Goal: Transaction & Acquisition: Purchase product/service

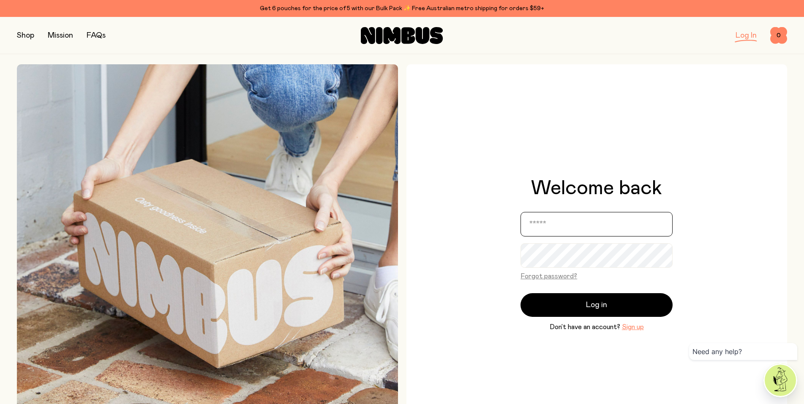
click at [532, 222] on input "email" at bounding box center [597, 224] width 152 height 25
type input "**********"
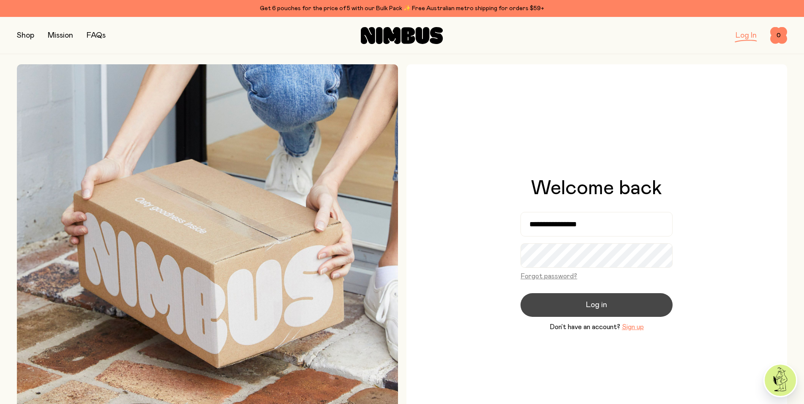
click at [600, 305] on span "Log in" at bounding box center [596, 305] width 21 height 12
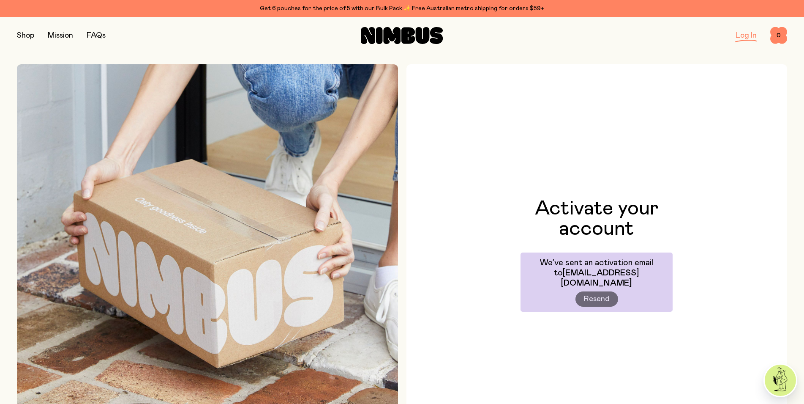
click at [26, 36] on button "button" at bounding box center [25, 36] width 17 height 12
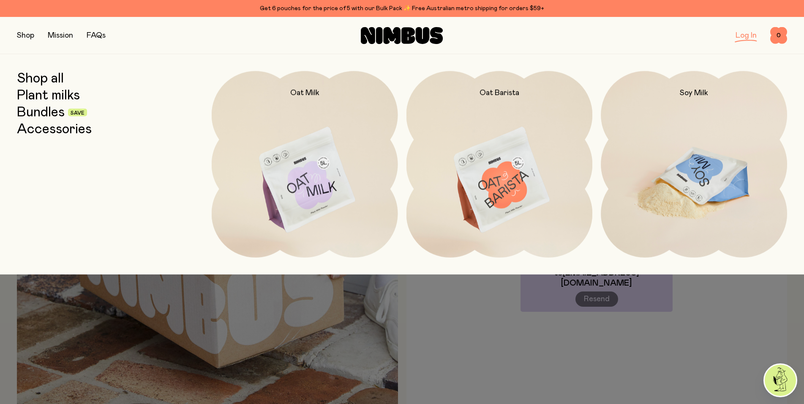
click at [688, 178] on img at bounding box center [694, 180] width 186 height 219
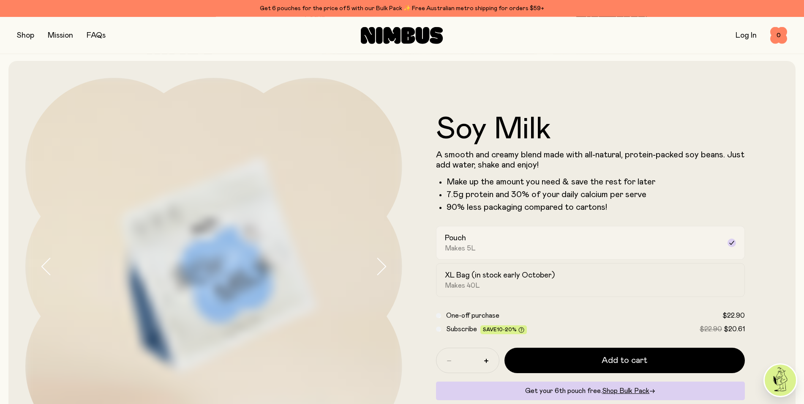
scroll to position [86, 0]
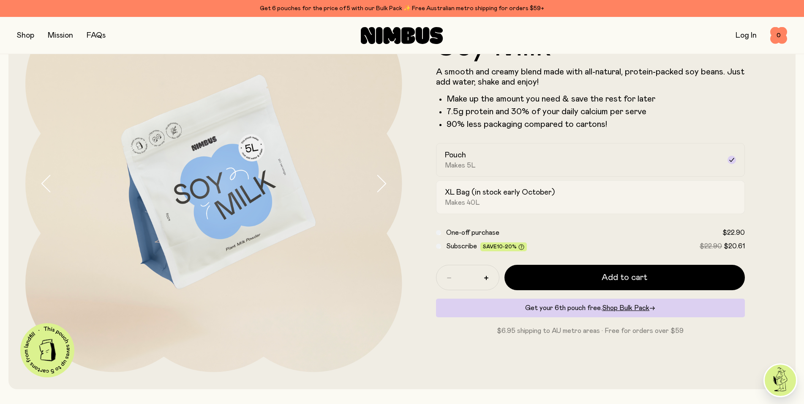
click at [579, 194] on div "XL Bag (in stock early October) Makes 40L" at bounding box center [583, 196] width 276 height 19
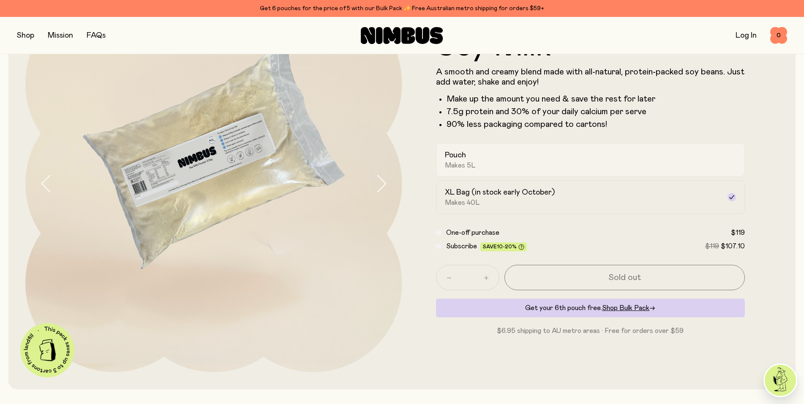
click at [515, 159] on div "Pouch Makes 5L" at bounding box center [583, 159] width 276 height 19
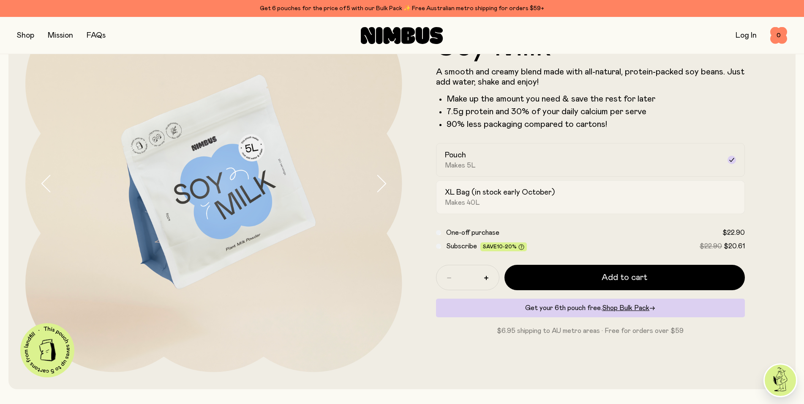
click at [493, 200] on div "XL Bag (in stock early October) Makes 40L" at bounding box center [583, 196] width 276 height 19
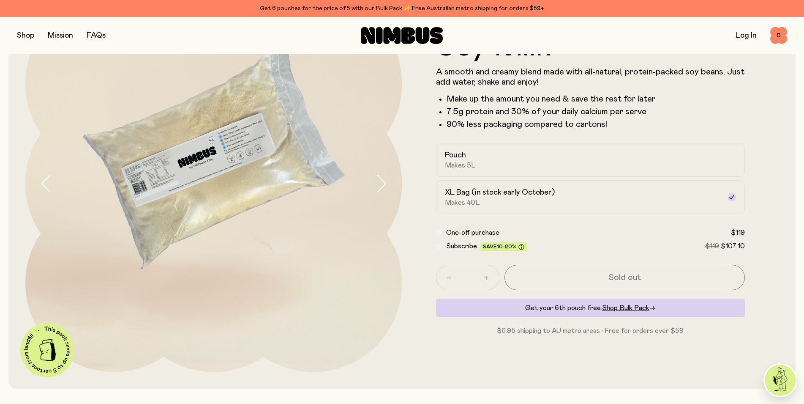
click at [383, 182] on icon "button" at bounding box center [381, 184] width 12 height 18
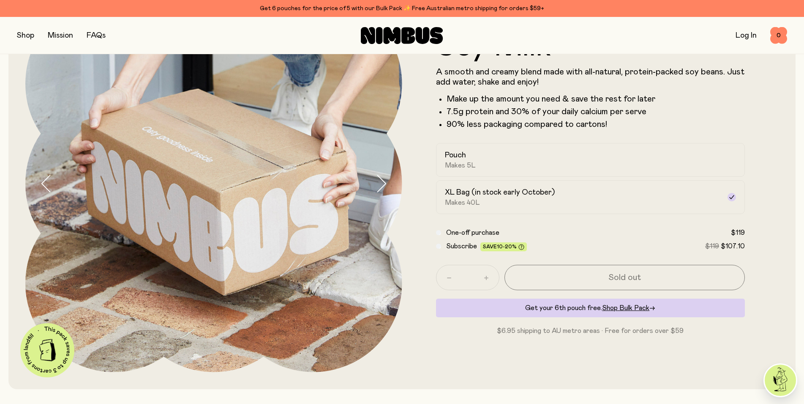
click at [383, 186] on icon "button" at bounding box center [381, 184] width 12 height 18
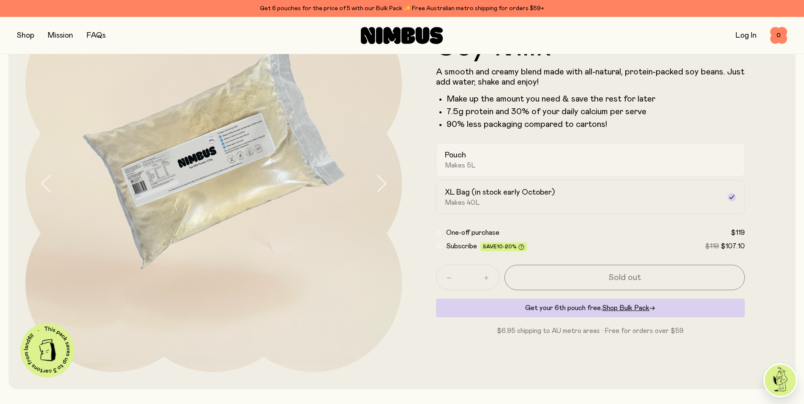
click at [560, 161] on div "Pouch Makes 5L" at bounding box center [583, 159] width 276 height 19
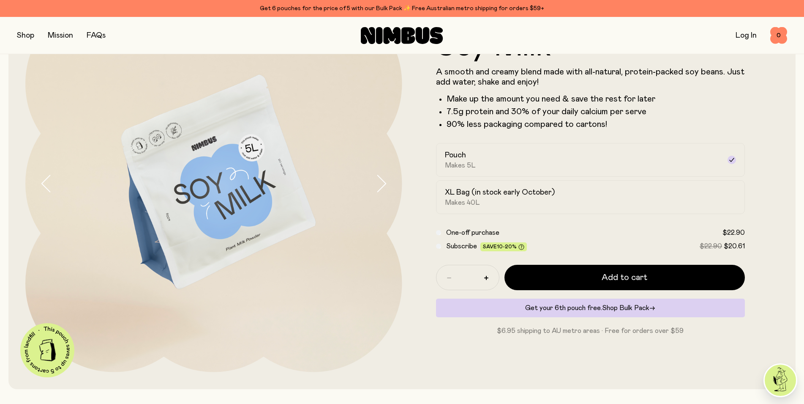
click at [631, 306] on span "Shop Bulk Pack" at bounding box center [625, 307] width 47 height 7
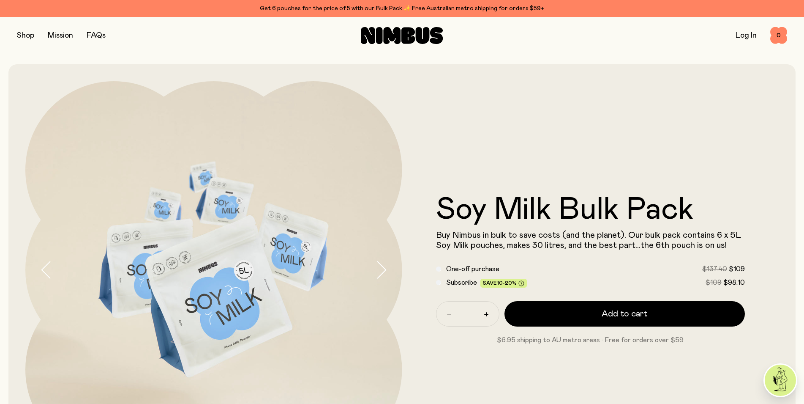
click at [22, 34] on button "button" at bounding box center [25, 36] width 17 height 12
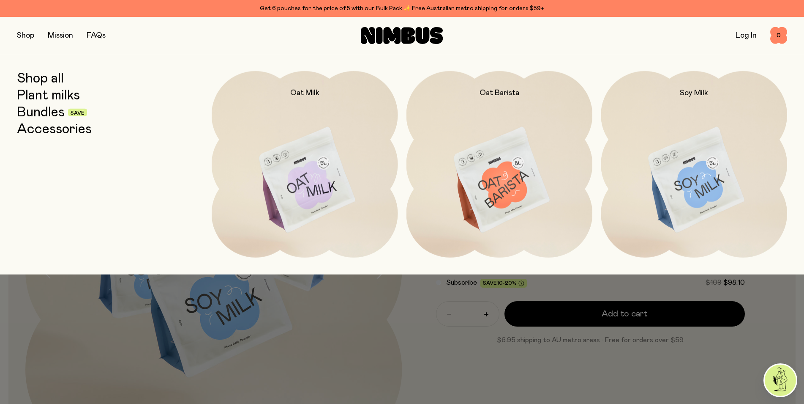
click at [32, 114] on link "Bundles" at bounding box center [41, 112] width 48 height 15
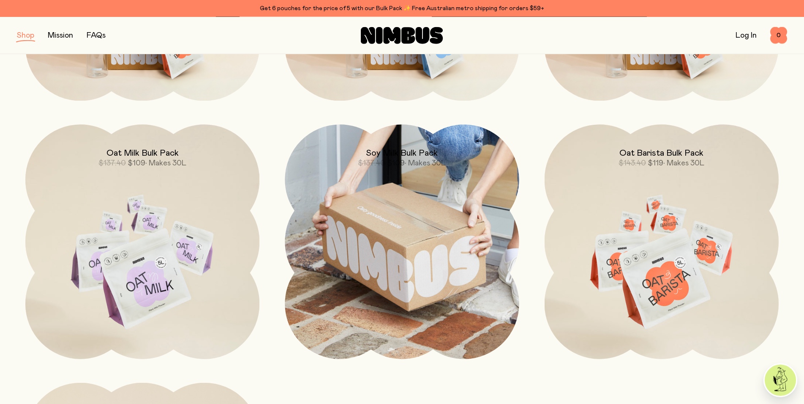
scroll to position [345, 0]
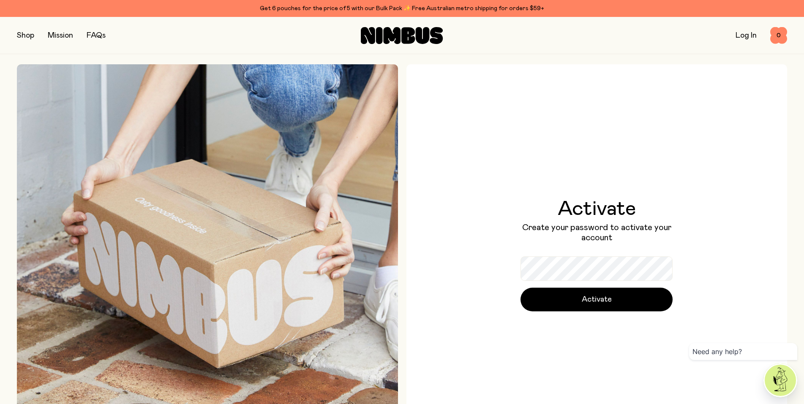
click at [744, 35] on link "Log In" at bounding box center [746, 36] width 21 height 8
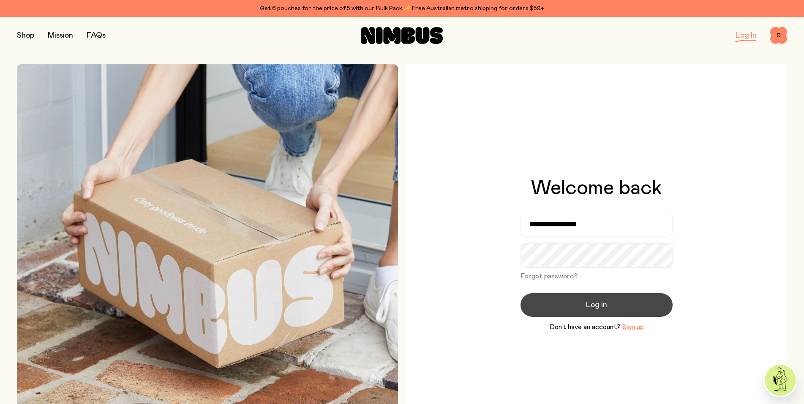
click at [599, 307] on span "Log in" at bounding box center [596, 305] width 21 height 12
